Goal: Task Accomplishment & Management: Use online tool/utility

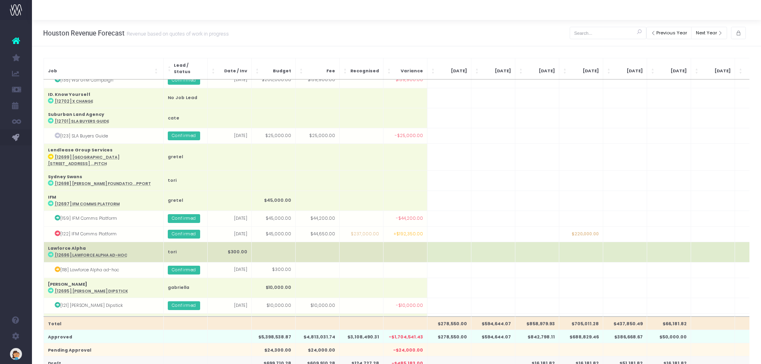
scroll to position [519, 0]
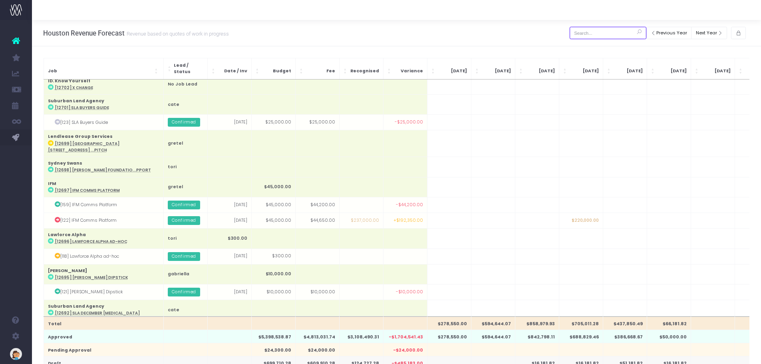
click at [590, 30] on input "text" at bounding box center [608, 33] width 77 height 12
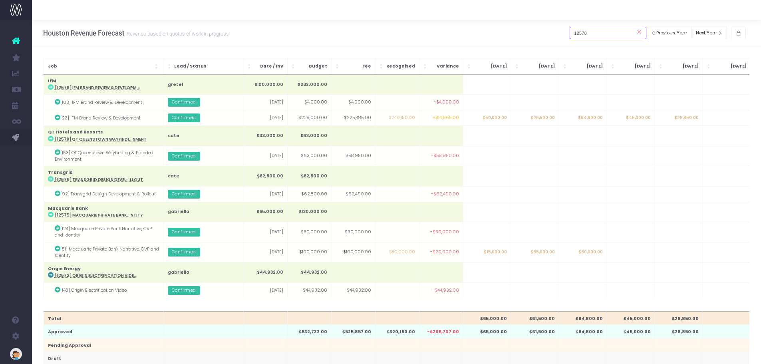
scroll to position [0, 0]
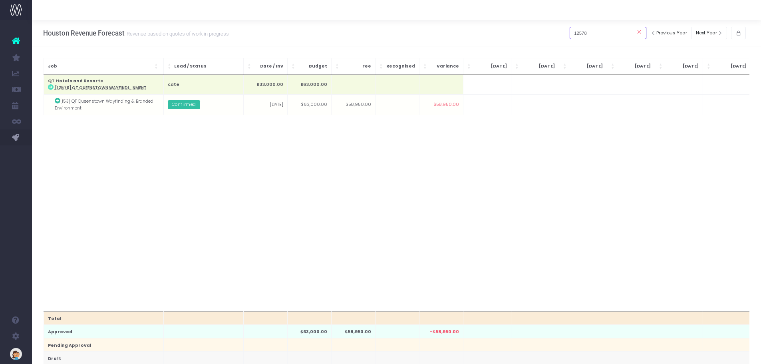
type input "12578"
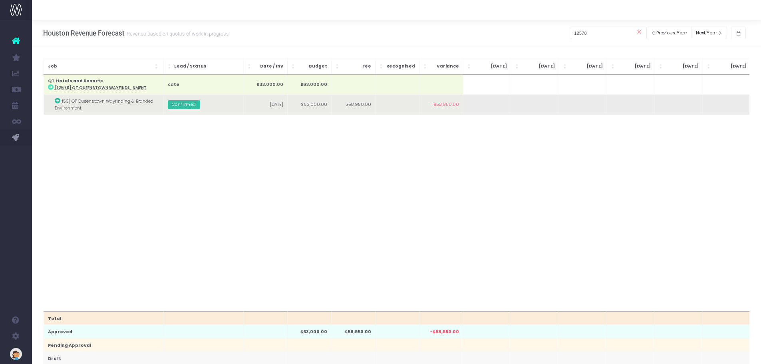
click at [585, 103] on td at bounding box center [583, 105] width 48 height 20
type input "29000"
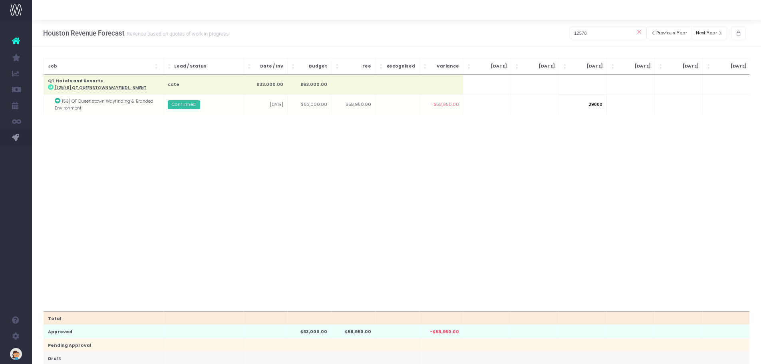
click at [584, 133] on body "Oh my... this is bad. wayahead wasn't able to load this page. Please contact su…" at bounding box center [380, 182] width 761 height 364
click at [479, 181] on div at bounding box center [380, 182] width 761 height 364
